Goal: Task Accomplishment & Management: Complete application form

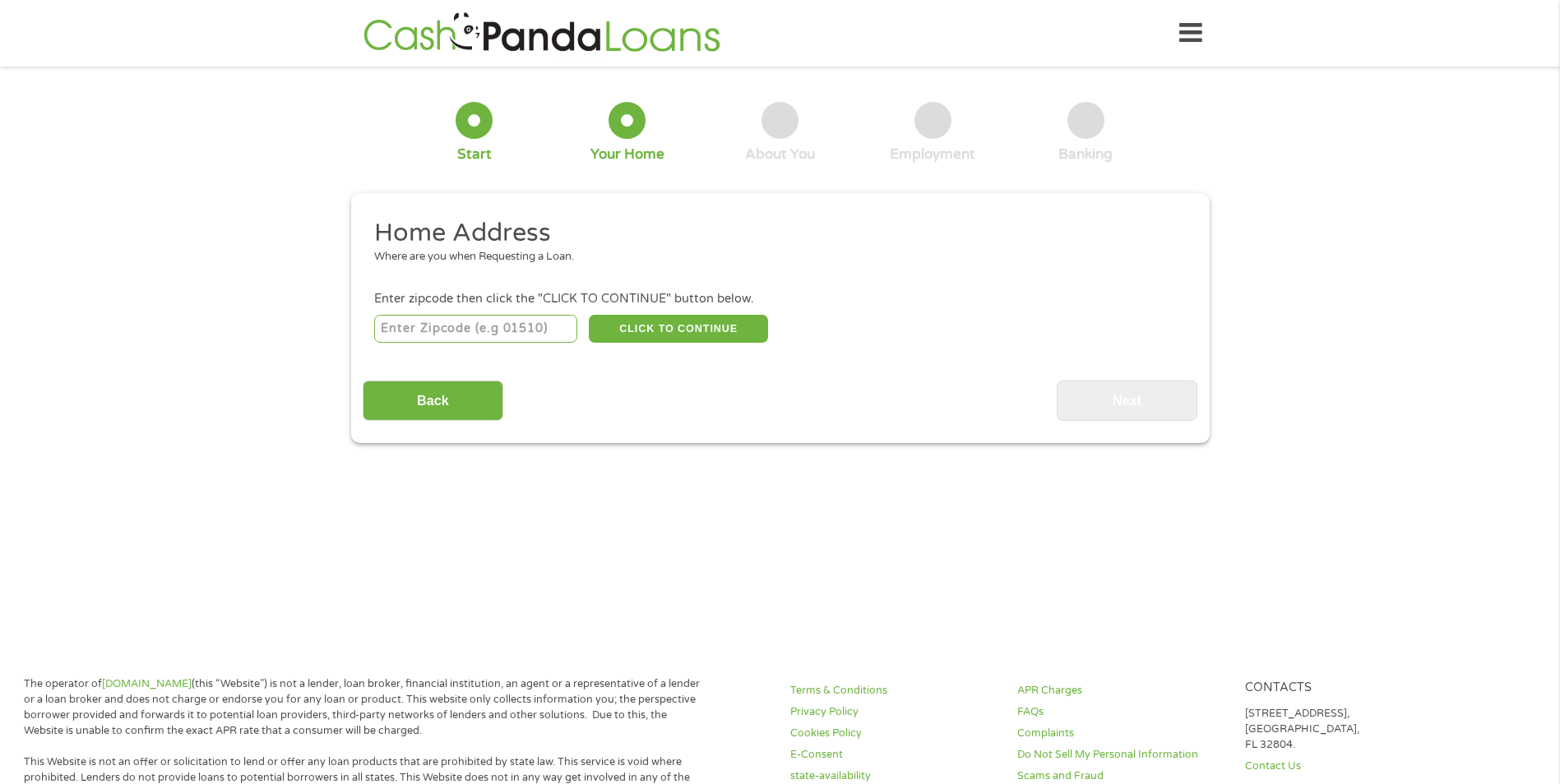
click at [465, 333] on input "number" at bounding box center [475, 328] width 203 height 28
type input "45323"
select select "[US_STATE]"
click at [666, 333] on button "CLICK TO CONTINUE" at bounding box center [678, 328] width 180 height 28
type input "45323"
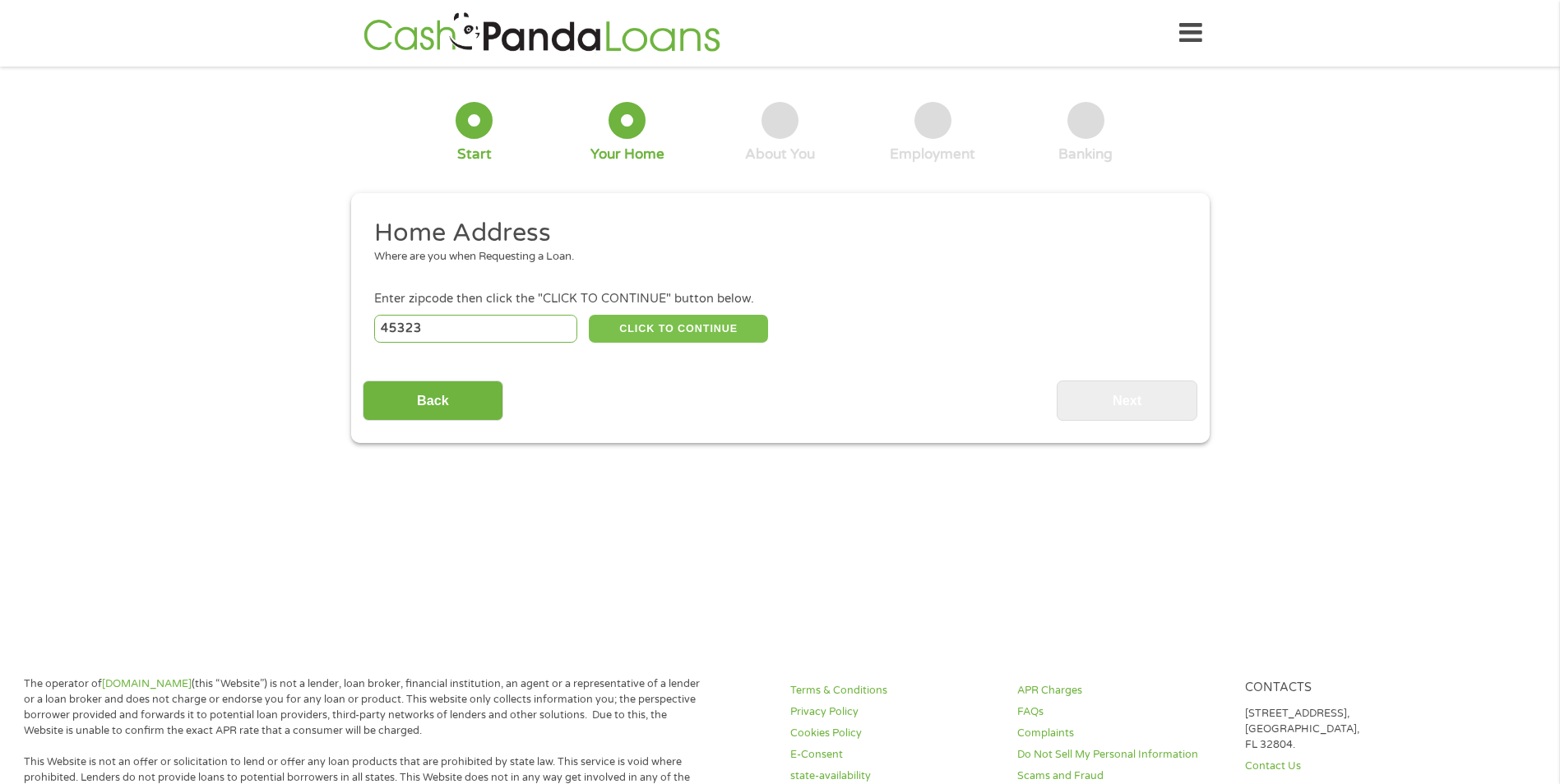
type input "Enon"
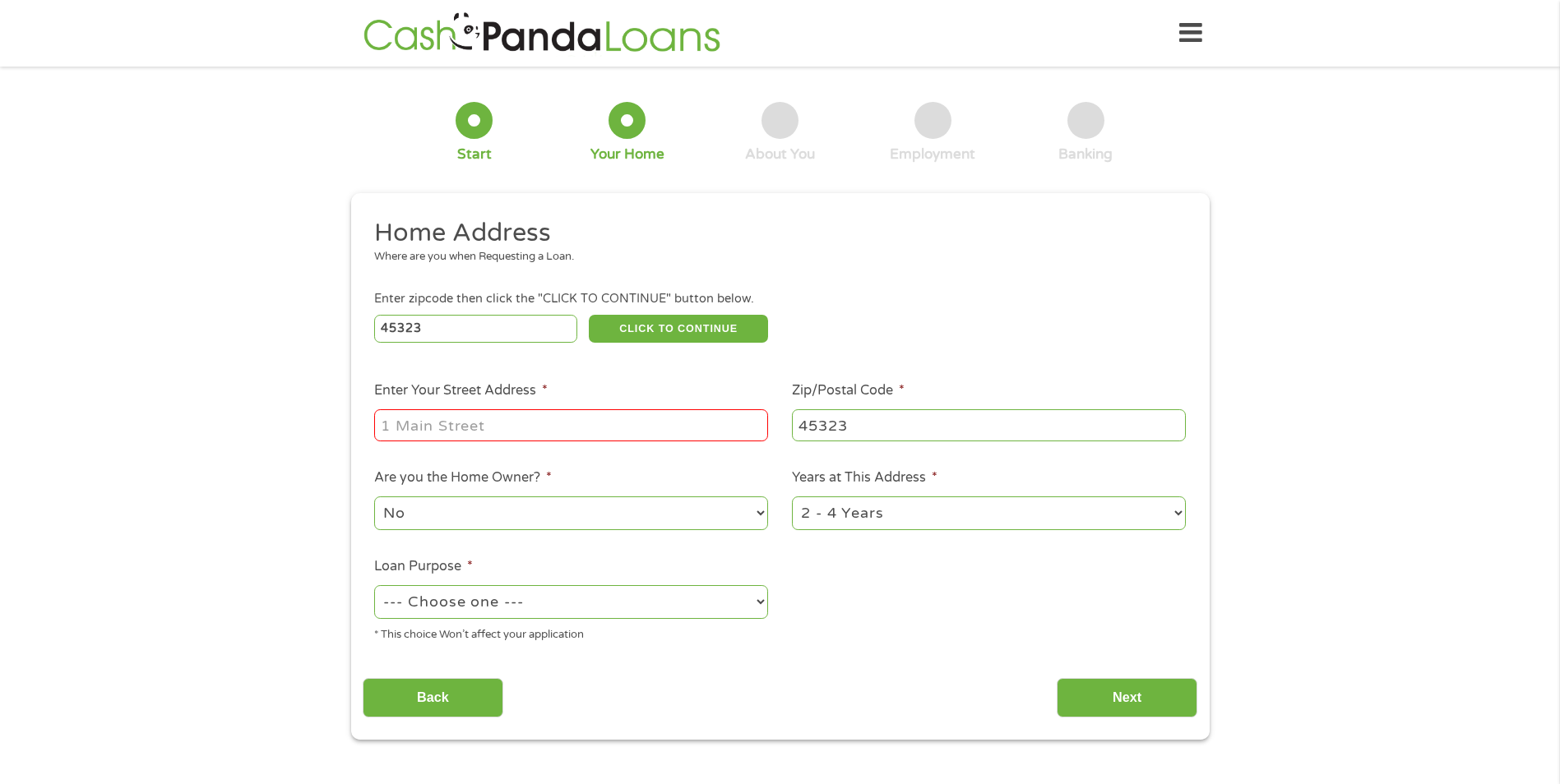
click at [475, 423] on input "Enter Your Street Address *" at bounding box center [570, 425] width 394 height 32
type input "[STREET_ADDRESS][PERSON_NAME][PERSON_NAME]"
click at [757, 599] on select "--- Choose one --- Pay Bills Debt Consolidation Home Improvement Major Purchase…" at bounding box center [570, 602] width 394 height 33
select select "medicalexpenses"
click at [374, 586] on select "--- Choose one --- Pay Bills Debt Consolidation Home Improvement Major Purchase…" at bounding box center [570, 602] width 394 height 33
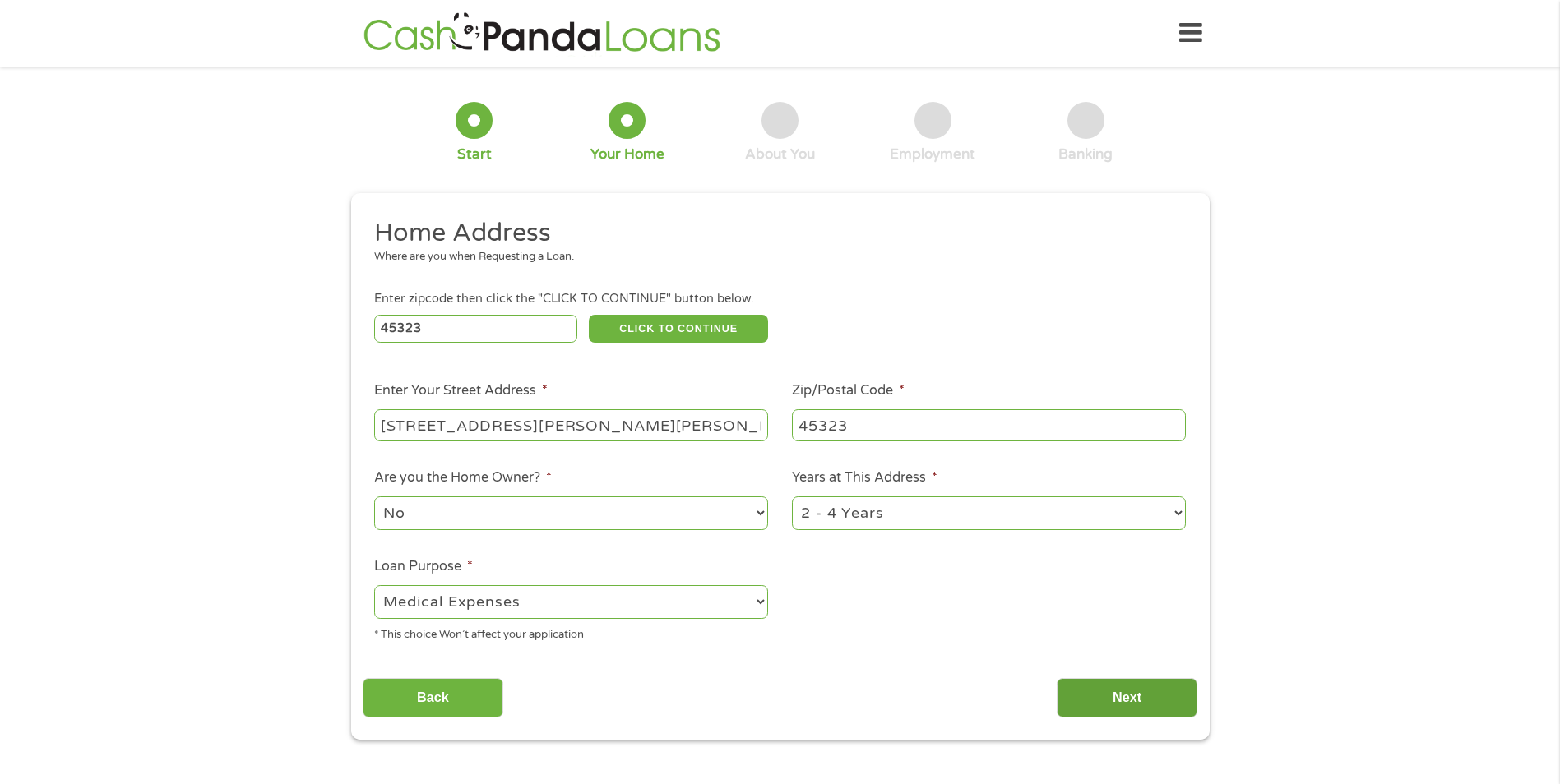
click at [1093, 693] on input "Next" at bounding box center [1126, 698] width 140 height 40
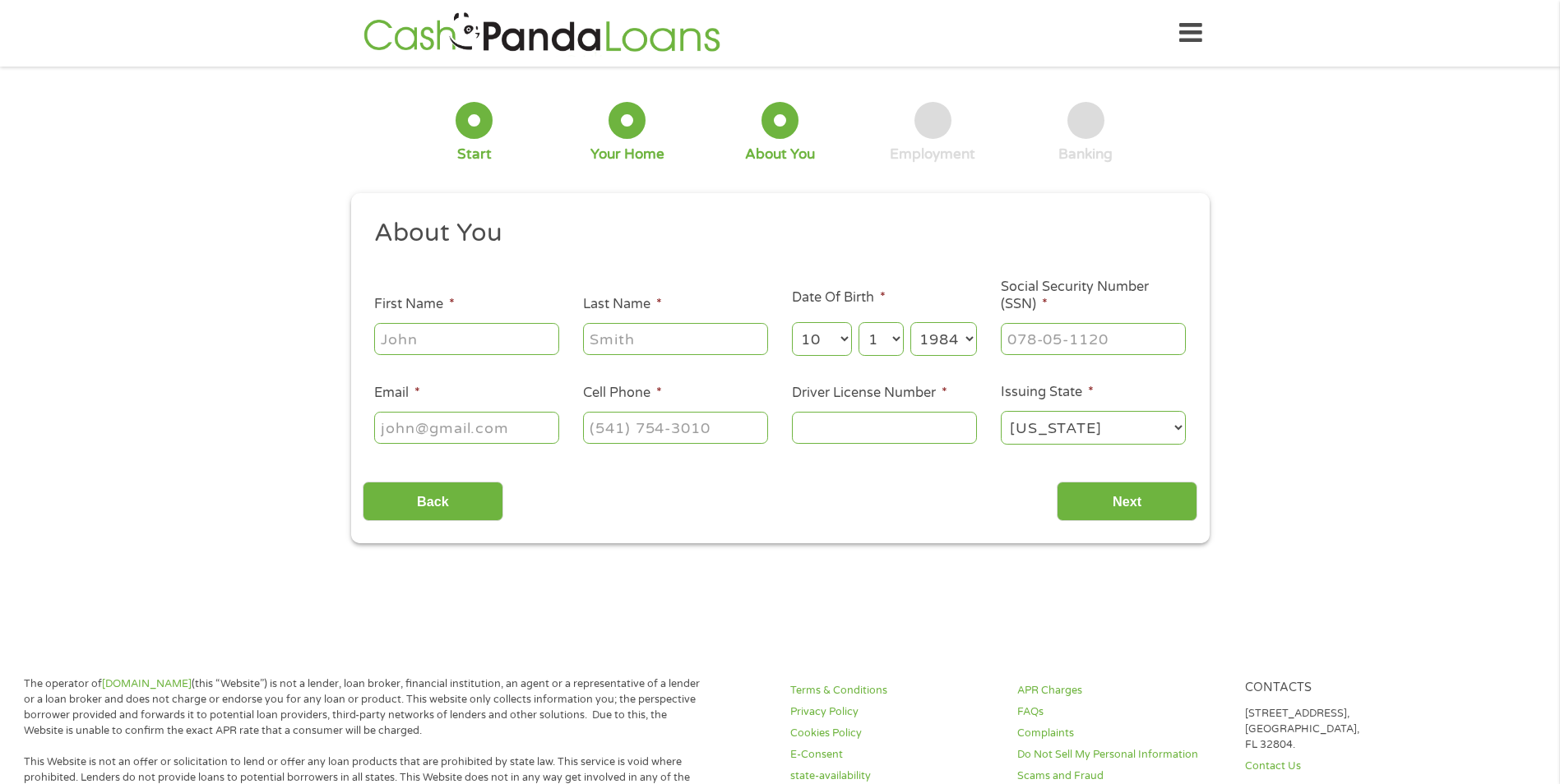
scroll to position [7, 7]
click at [459, 339] on input "First Name *" at bounding box center [466, 339] width 185 height 32
type input "[PERSON_NAME]"
type input "[EMAIL_ADDRESS][DOMAIN_NAME]"
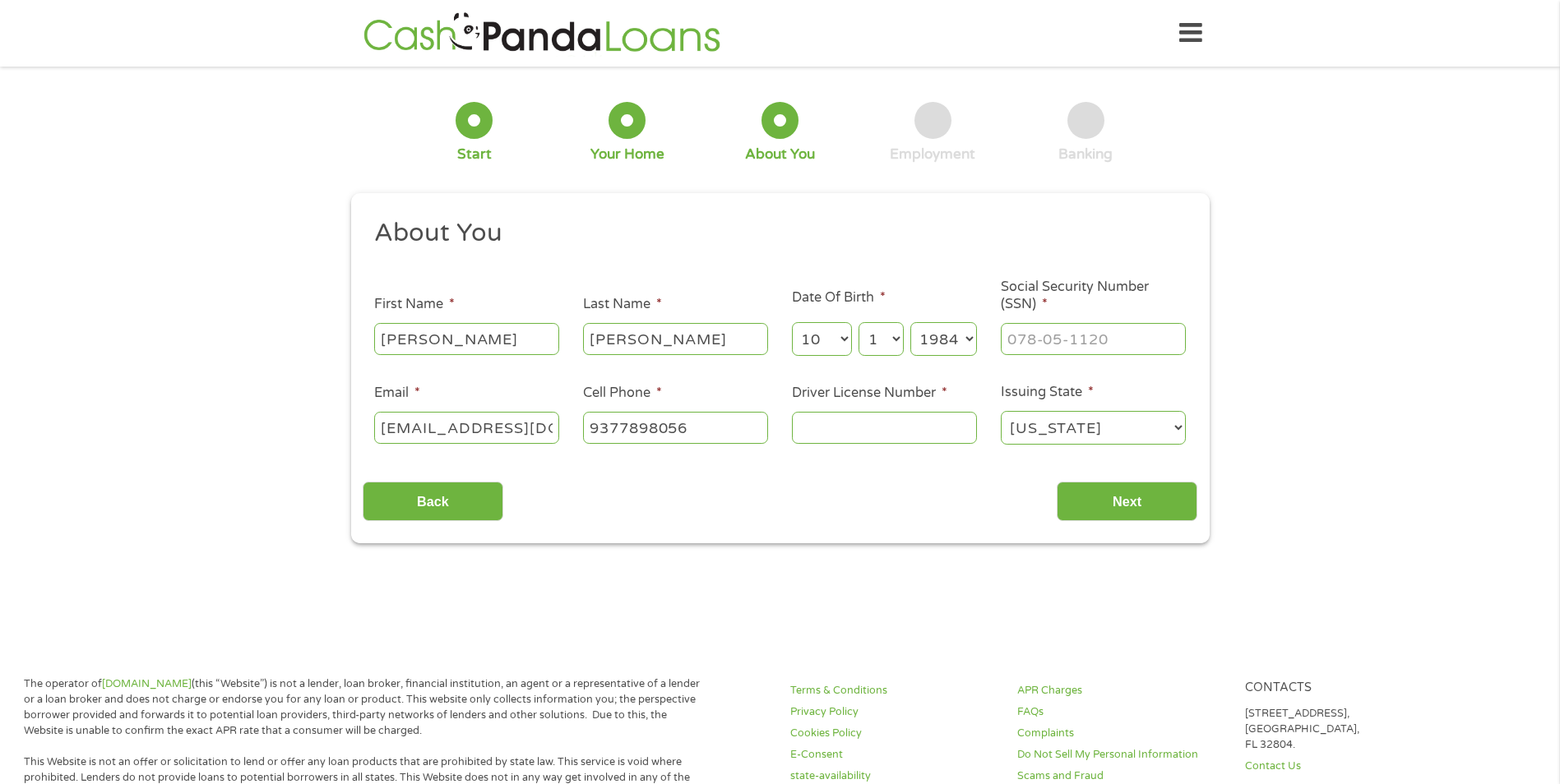
type input "[PHONE_NUMBER]"
click at [1072, 346] on input "___-__-____" at bounding box center [1093, 339] width 185 height 32
type input "278-90-3707"
click at [867, 439] on input "Driver License Number *" at bounding box center [884, 427] width 185 height 32
type input "sj094980"
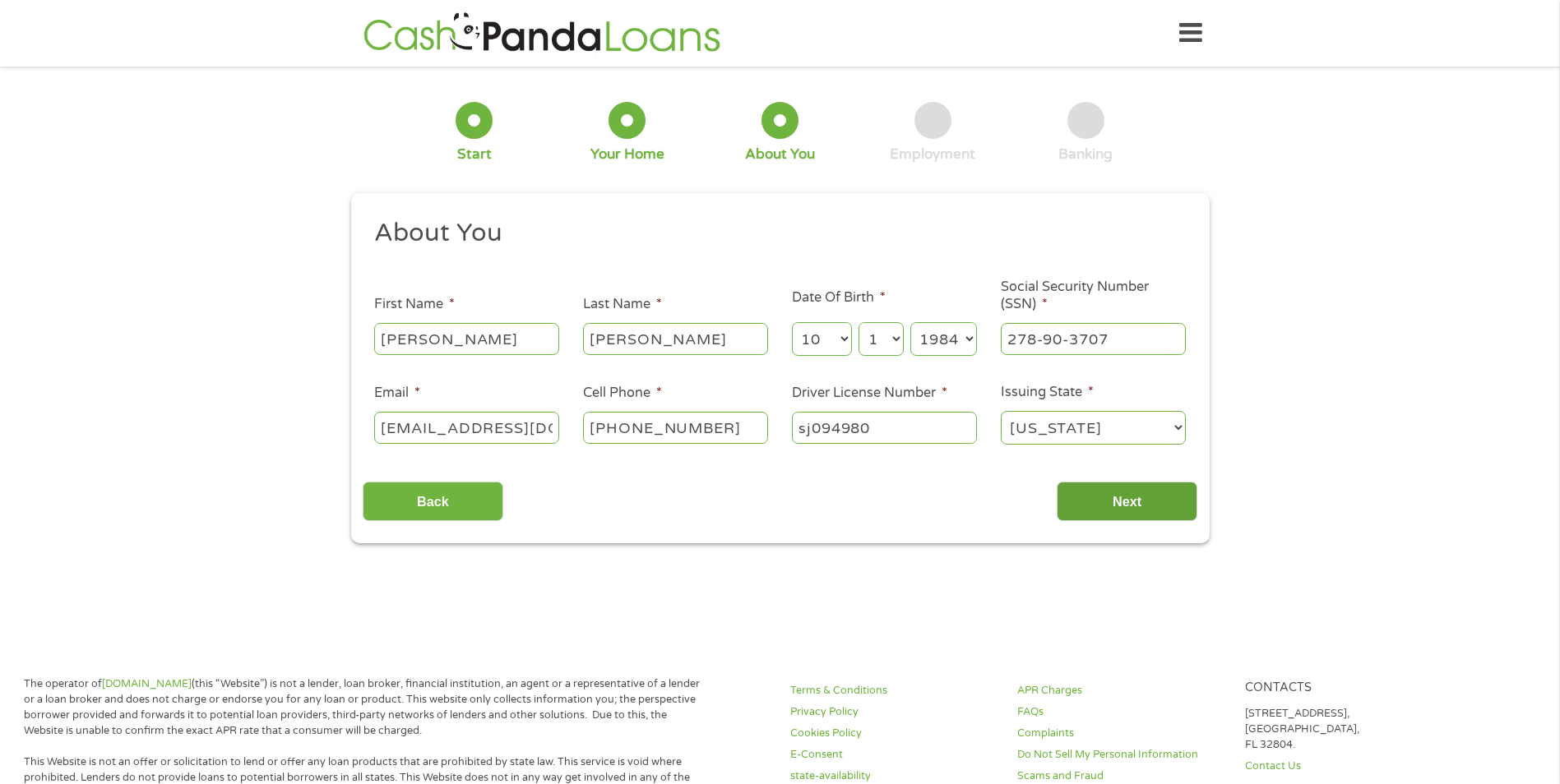
click at [1112, 507] on input "Next" at bounding box center [1126, 501] width 140 height 40
click at [1117, 501] on input "Next" at bounding box center [1126, 501] width 140 height 40
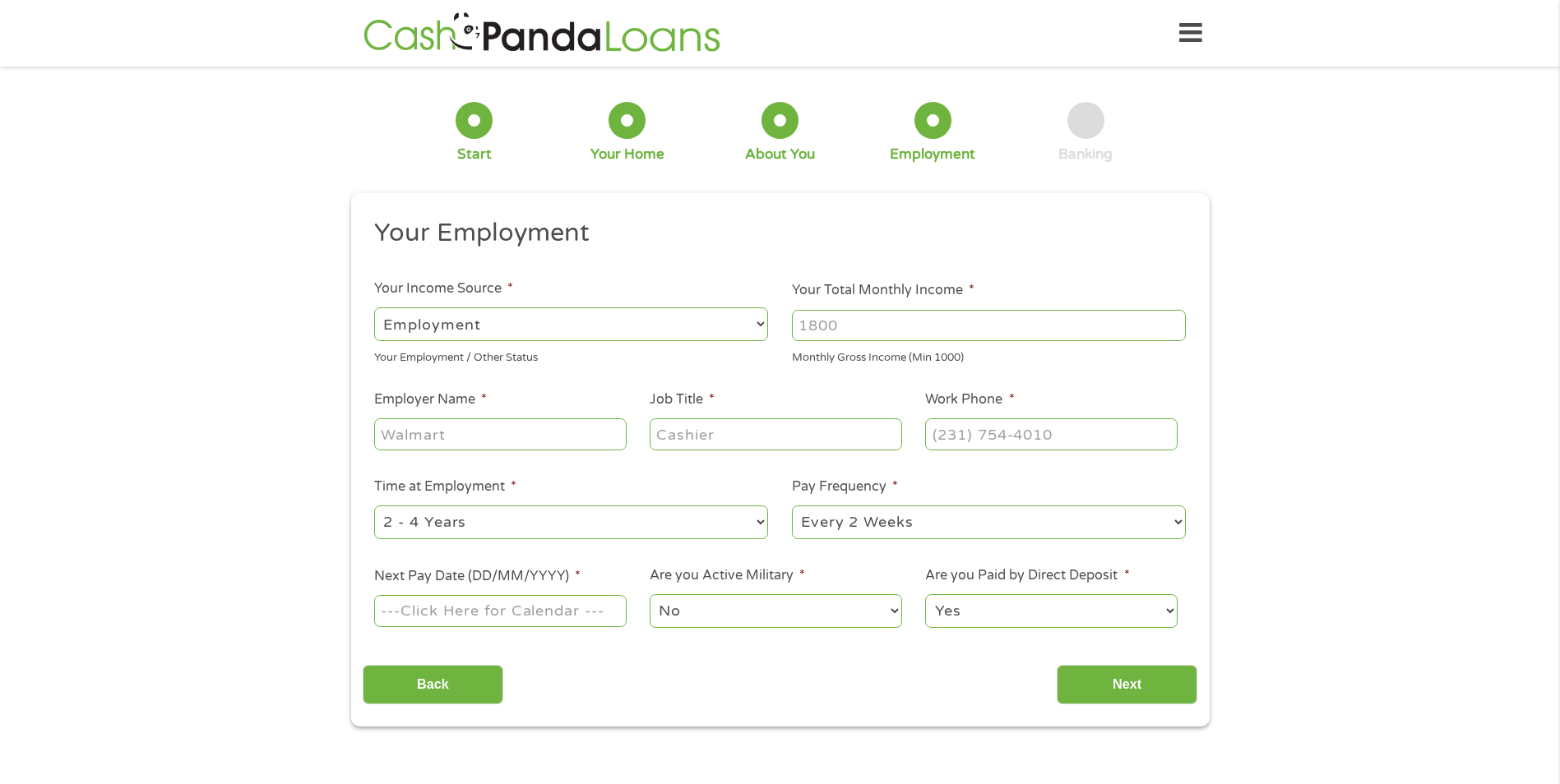
click at [507, 319] on select "--- Choose one --- Employment [DEMOGRAPHIC_DATA] Benefits" at bounding box center [570, 324] width 394 height 33
click at [374, 308] on select "--- Choose one --- Employment [DEMOGRAPHIC_DATA] Benefits" at bounding box center [570, 324] width 394 height 33
click at [883, 323] on input "Your Total Monthly Income *" at bounding box center [989, 325] width 394 height 32
type input "4800"
click at [507, 430] on input "Employer Name *" at bounding box center [499, 433] width 251 height 32
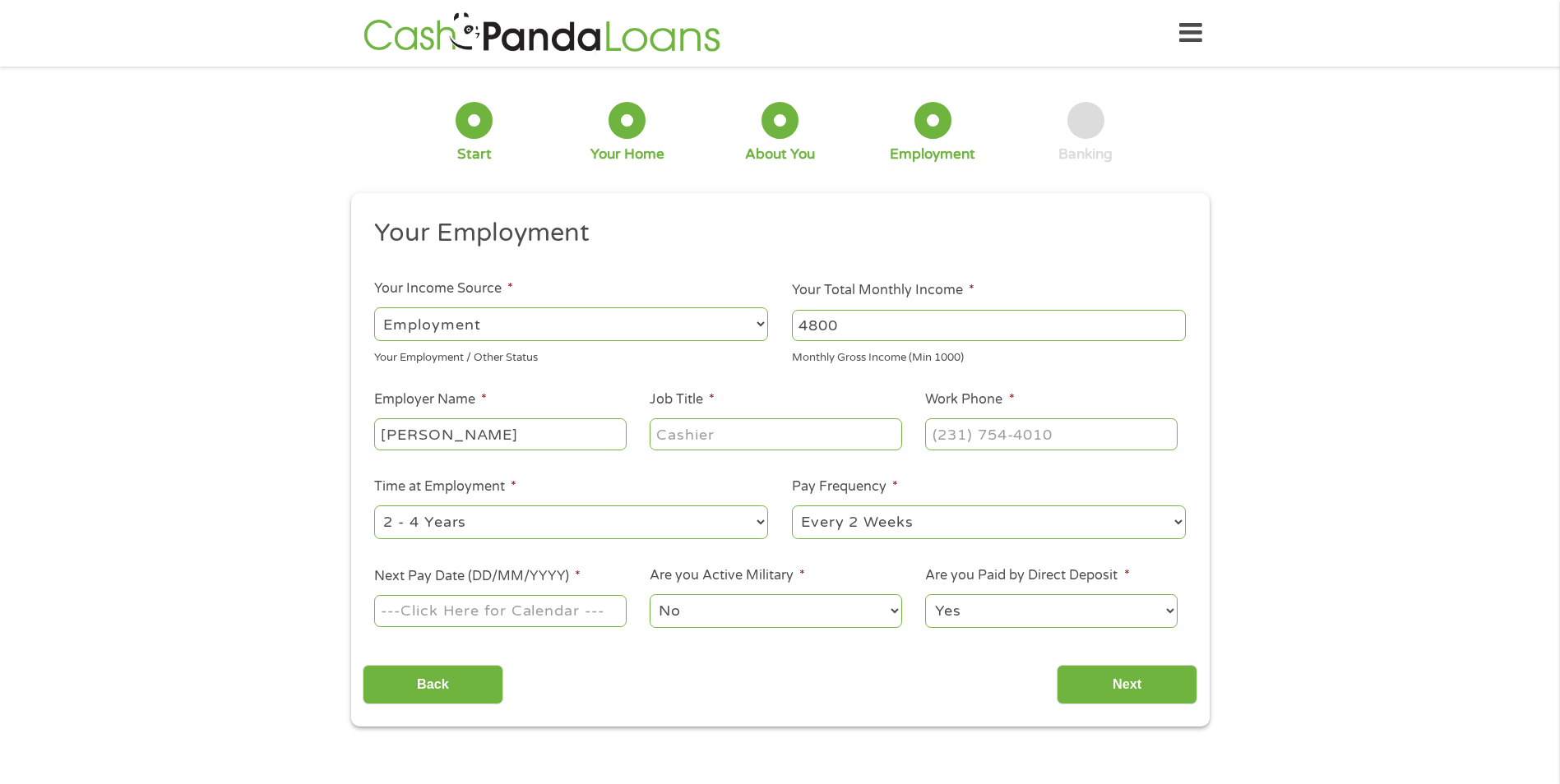
type input "[PERSON_NAME]"
type input "Engineer"
click at [978, 433] on input "(___) ___-____" at bounding box center [1051, 433] width 251 height 32
type input "[PHONE_NUMBER]"
click at [453, 616] on input "Next Pay Date (DD/MM/YYYY) *" at bounding box center [499, 610] width 251 height 32
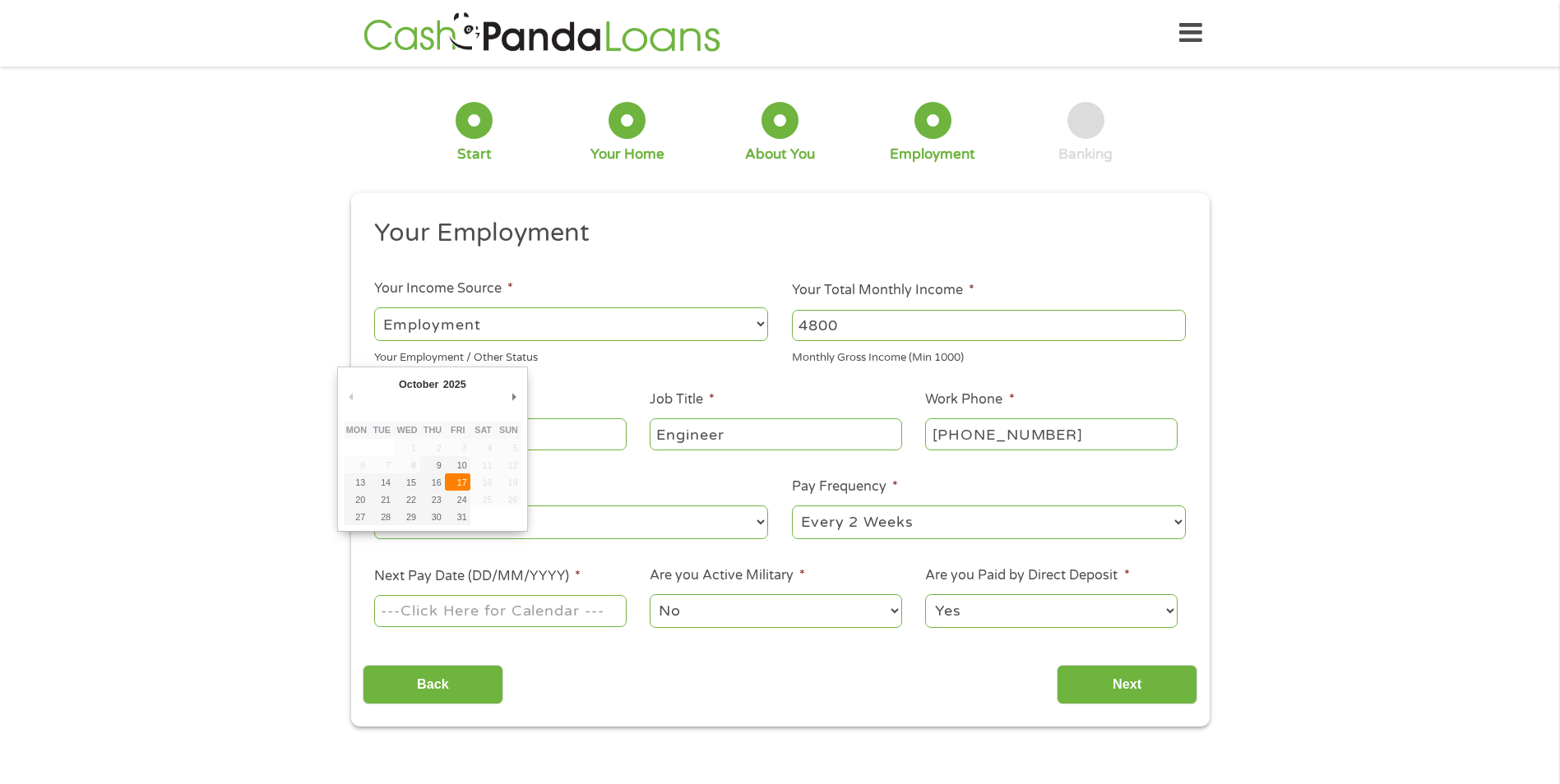
type input "[DATE]"
click at [1016, 614] on select "Yes No" at bounding box center [1051, 610] width 251 height 33
click at [1012, 616] on select "Yes No" at bounding box center [1051, 610] width 251 height 33
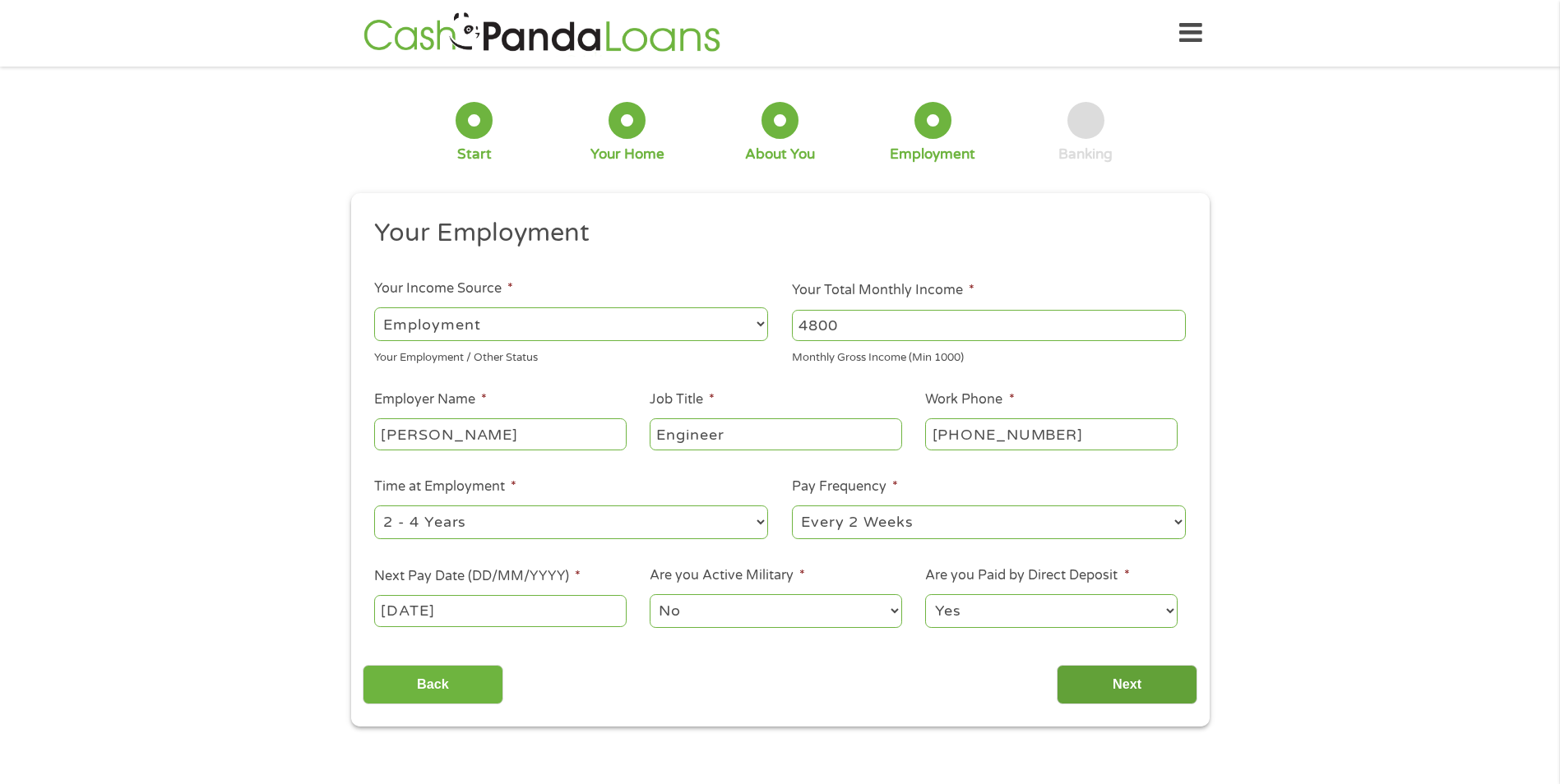
click at [1129, 683] on input "Next" at bounding box center [1126, 685] width 140 height 40
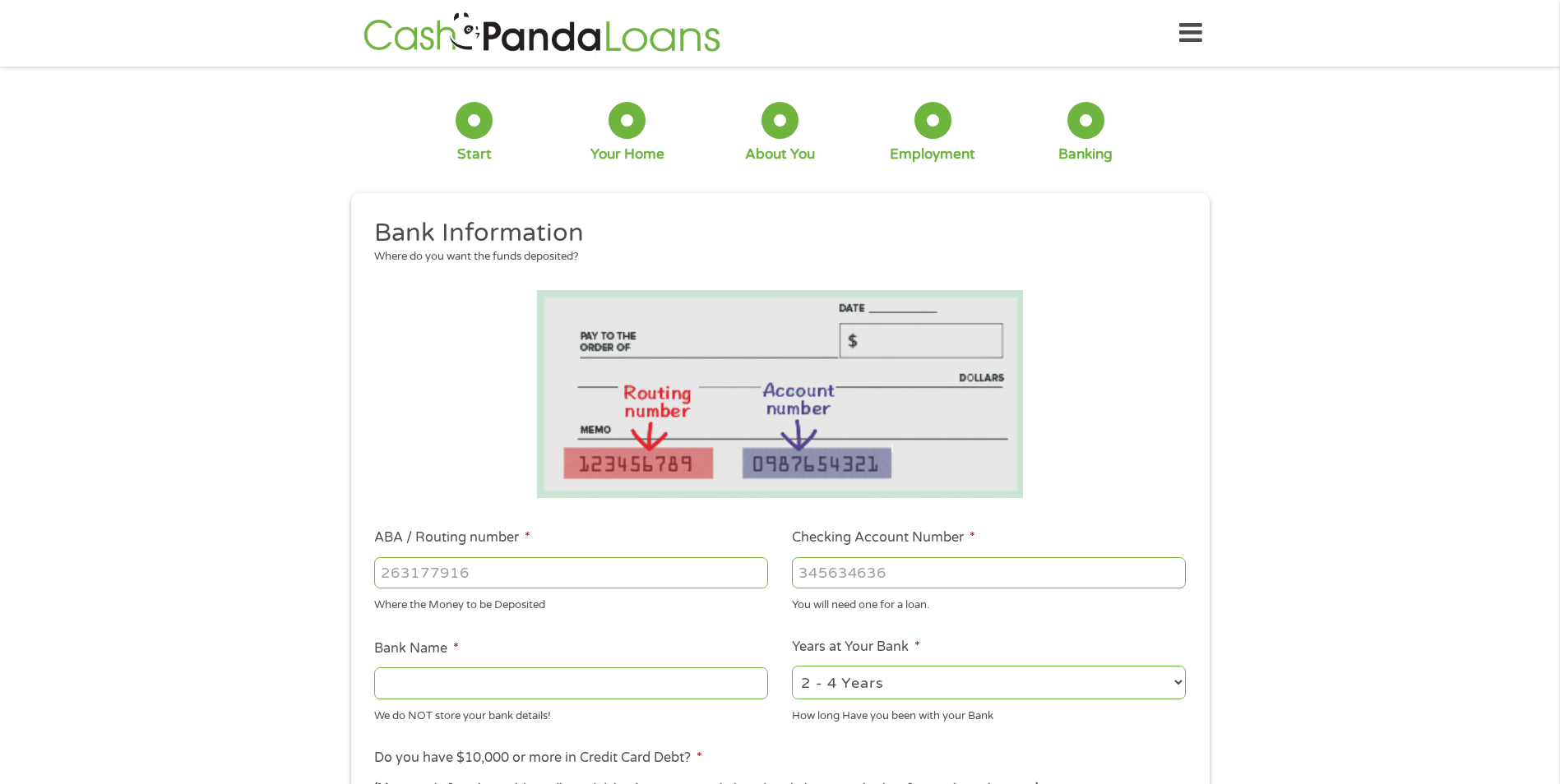
click at [552, 581] on input "ABA / Routing number *" at bounding box center [570, 573] width 394 height 32
click at [443, 578] on input "ABA / Routing number *" at bounding box center [570, 573] width 394 height 32
type input "042202196"
type input "FIFTH THIRD BANK"
type input "042202196"
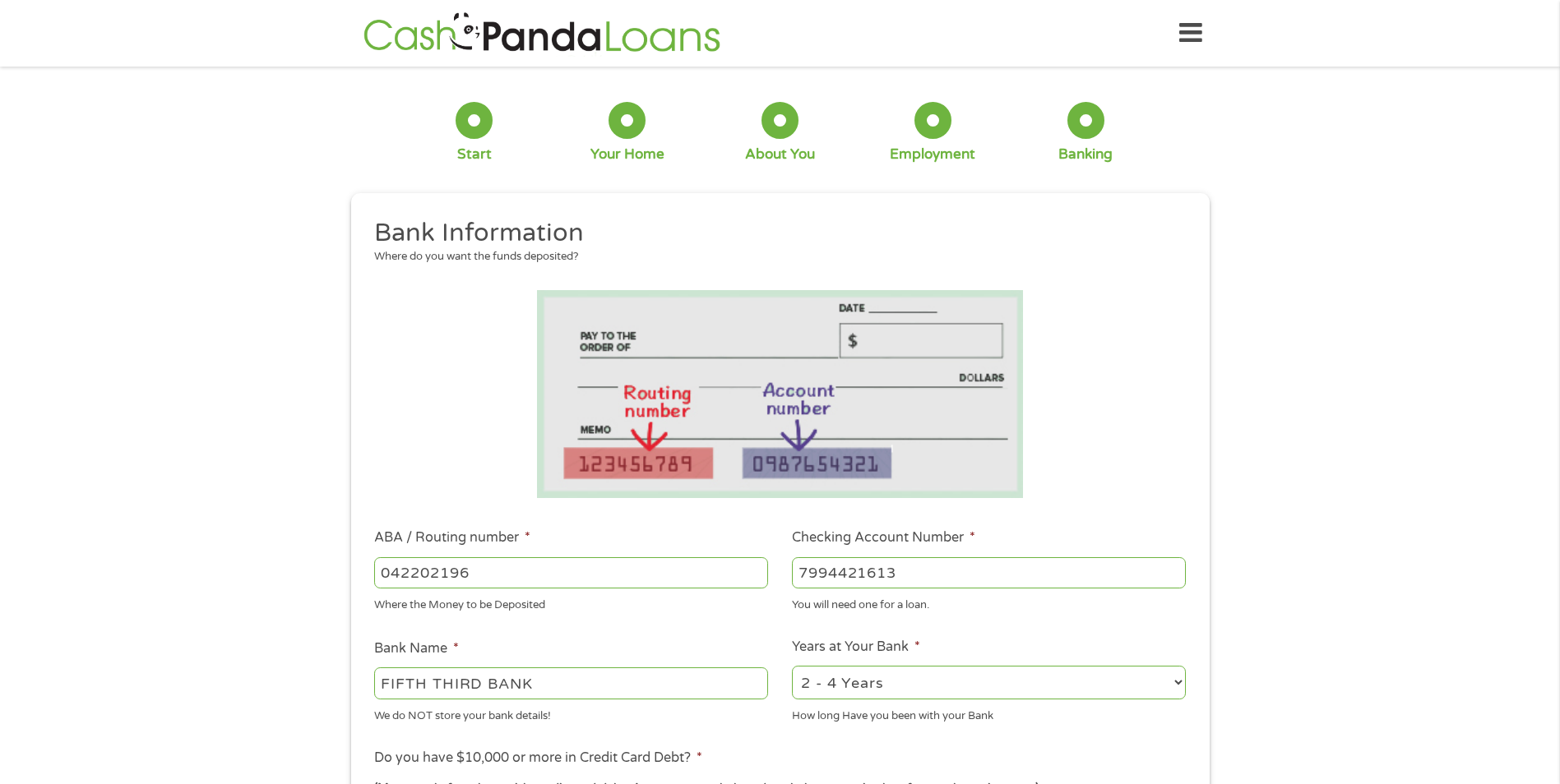
type input "7994421613"
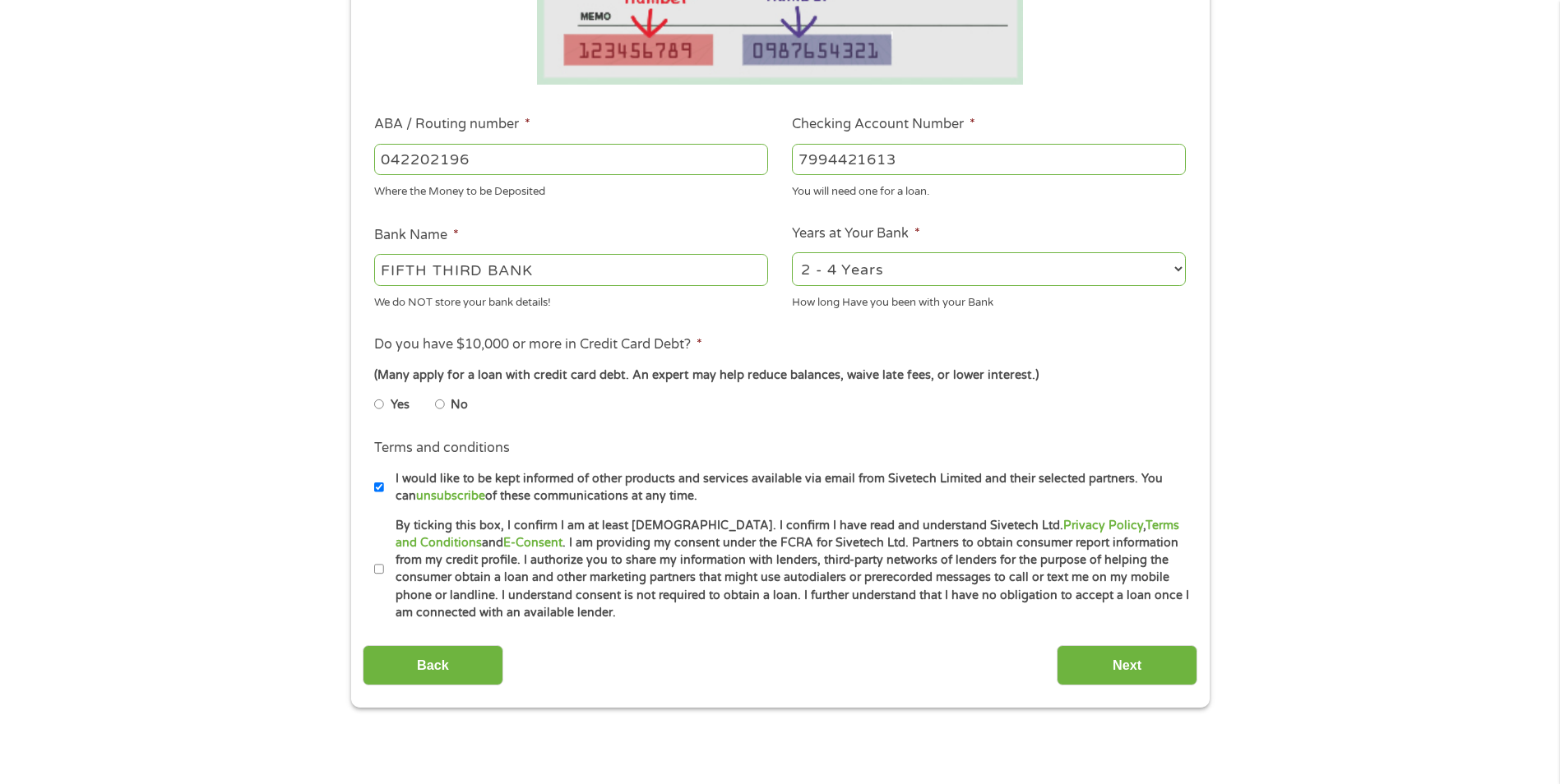
scroll to position [426, 0]
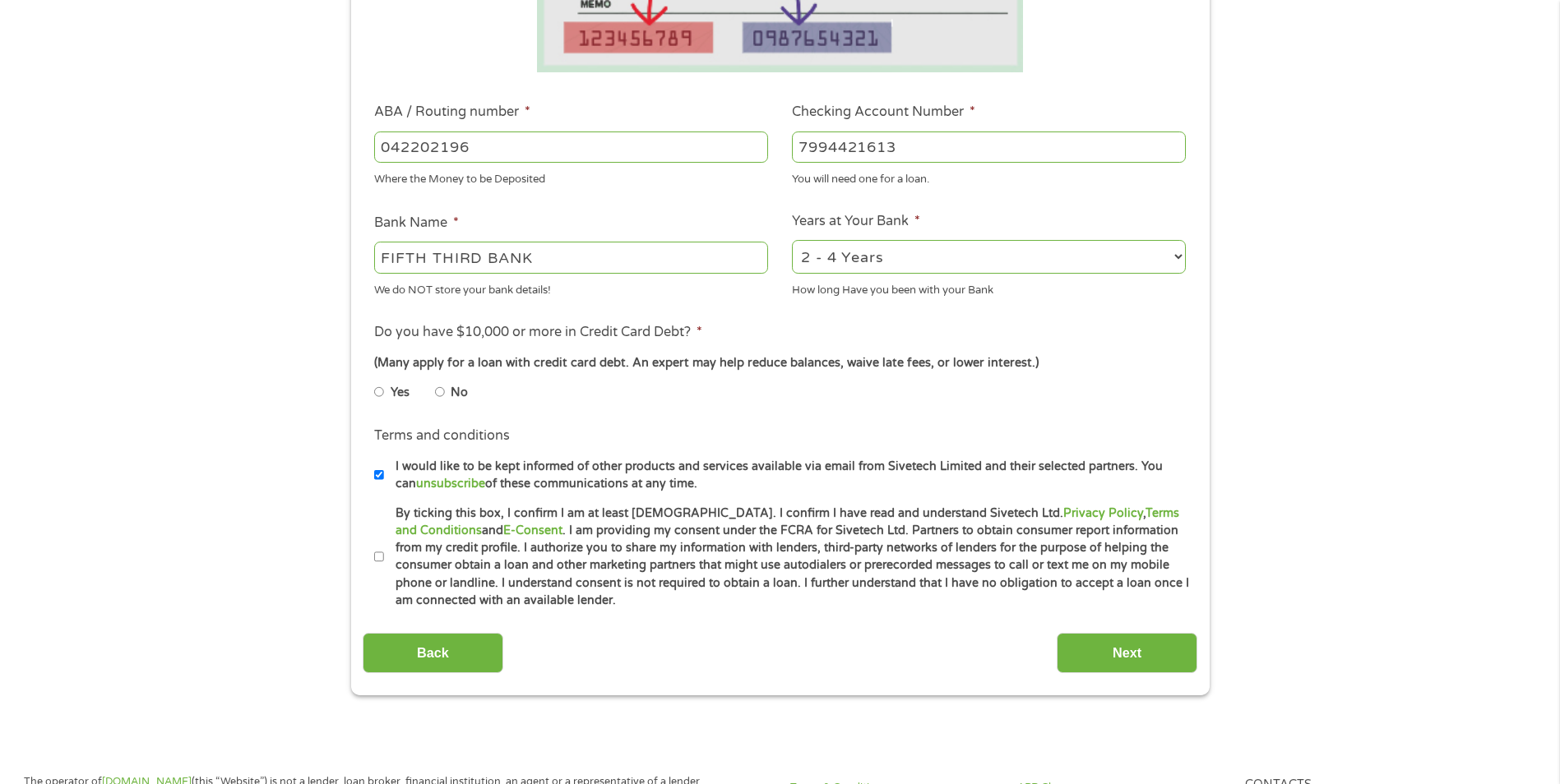
click at [441, 392] on input "No" at bounding box center [440, 392] width 10 height 27
radio input "true"
click at [378, 478] on input "I would like to be kept informed of other products and services available via e…" at bounding box center [379, 475] width 10 height 27
checkbox input "false"
click at [380, 553] on input "By ticking this box, I confirm I am at least [DEMOGRAPHIC_DATA]. I confirm I ha…" at bounding box center [379, 557] width 10 height 27
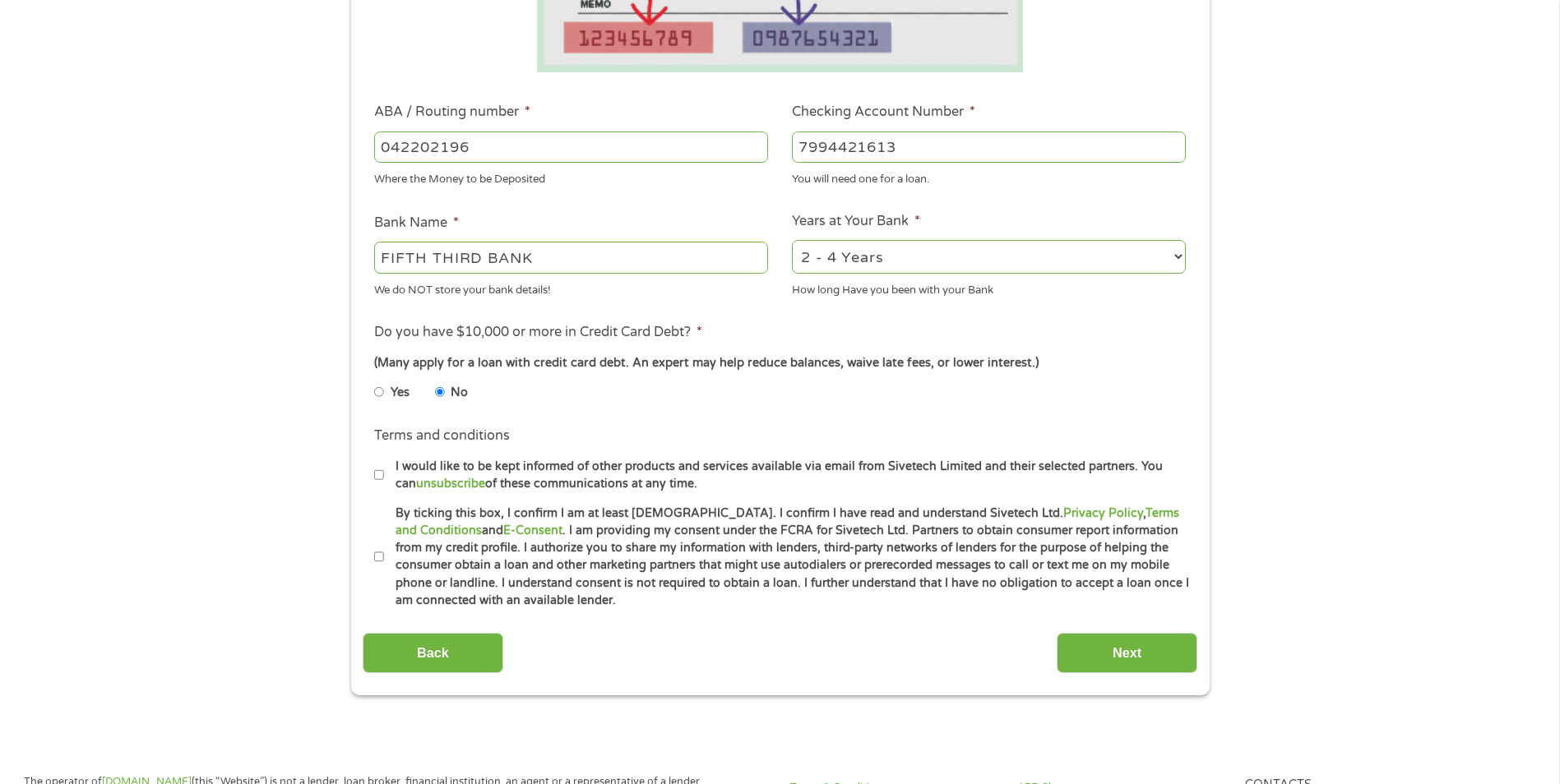
checkbox input "true"
click at [1087, 658] on input "Next" at bounding box center [1126, 652] width 140 height 40
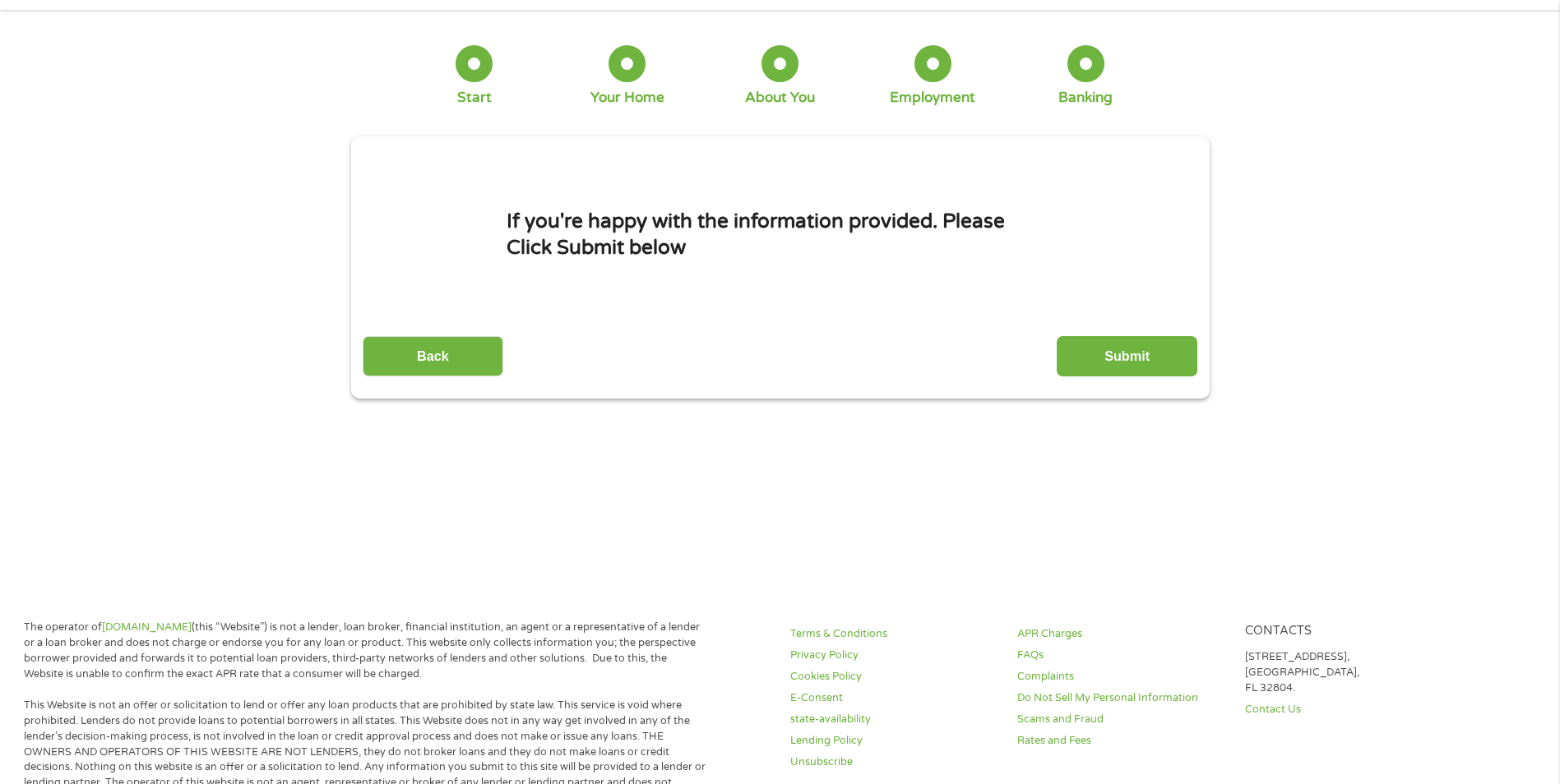
scroll to position [0, 0]
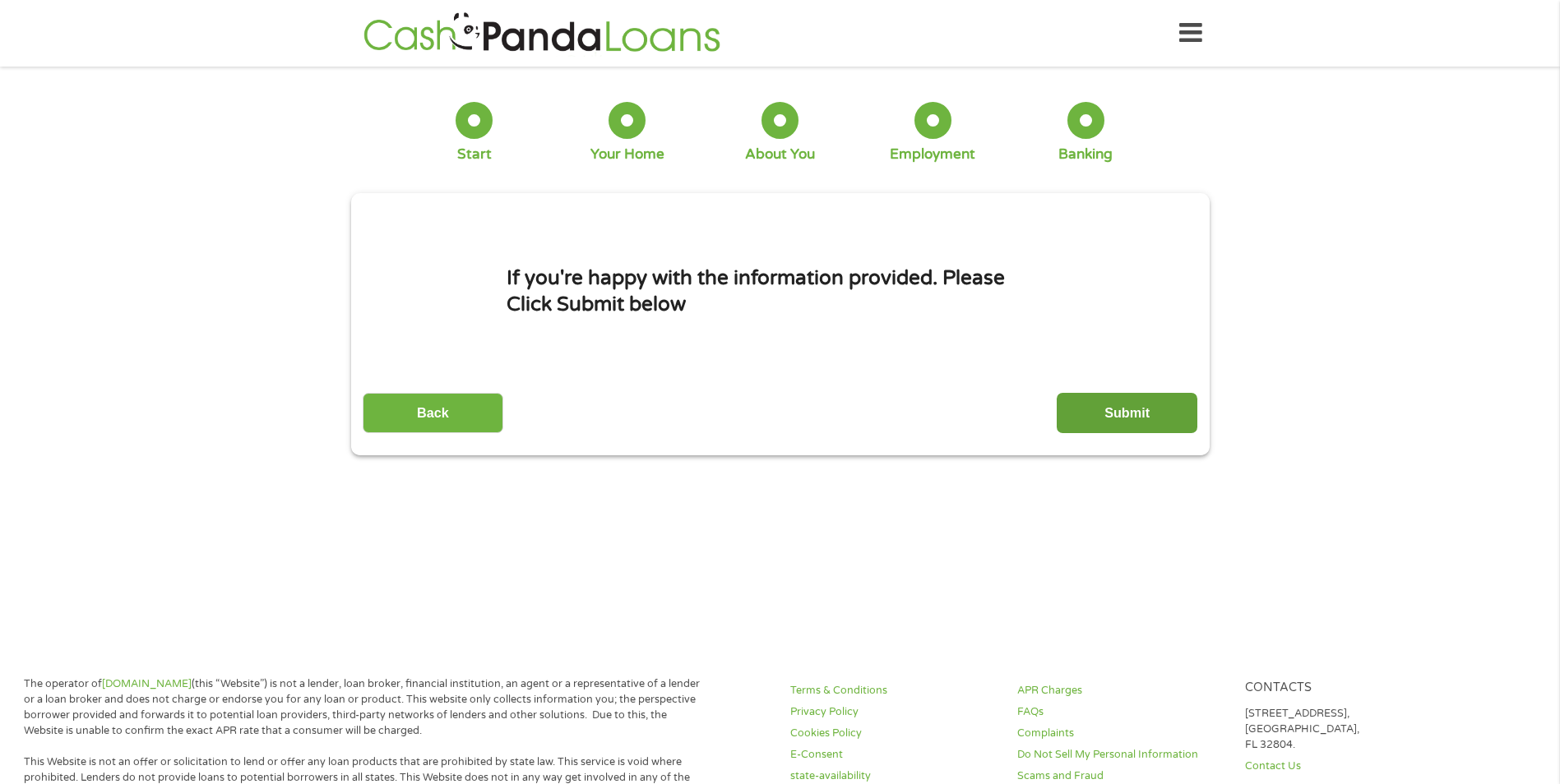
click at [1091, 415] on input "Submit" at bounding box center [1126, 413] width 140 height 40
